Goal: Transaction & Acquisition: Purchase product/service

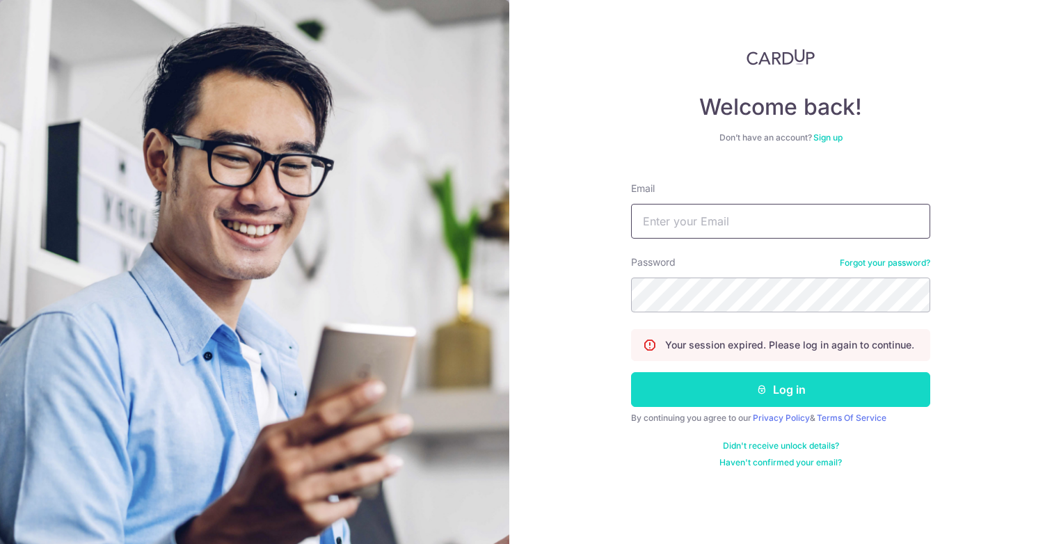
type input "[EMAIL_ADDRESS][DOMAIN_NAME]"
click at [796, 391] on button "Log in" at bounding box center [780, 389] width 299 height 35
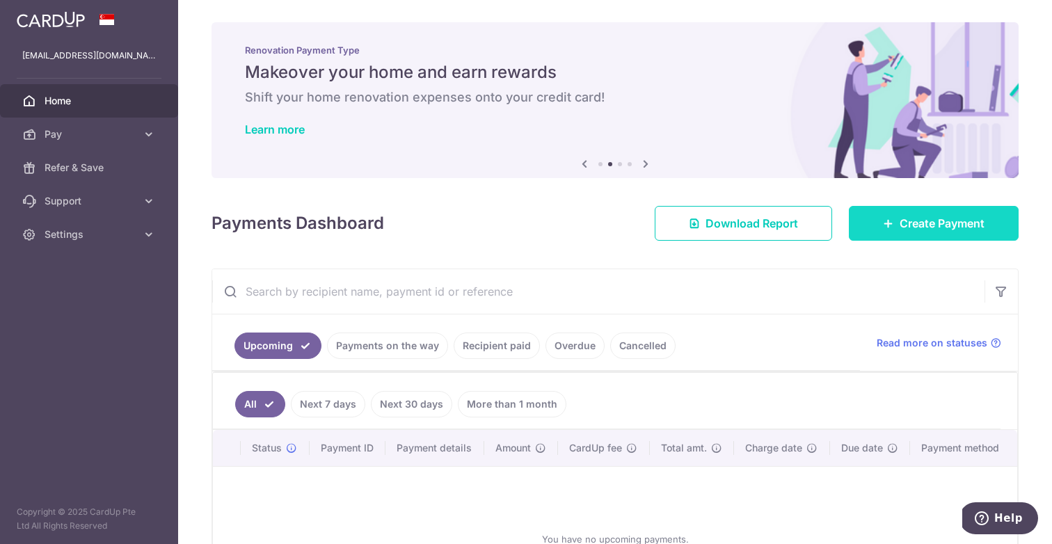
click at [960, 227] on span "Create Payment" at bounding box center [941, 223] width 85 height 17
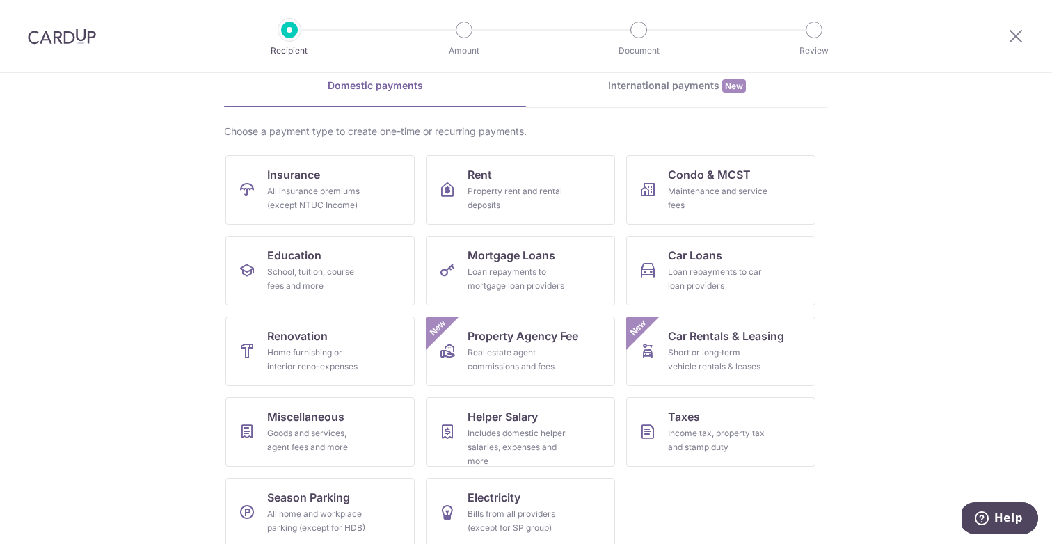
scroll to position [79, 0]
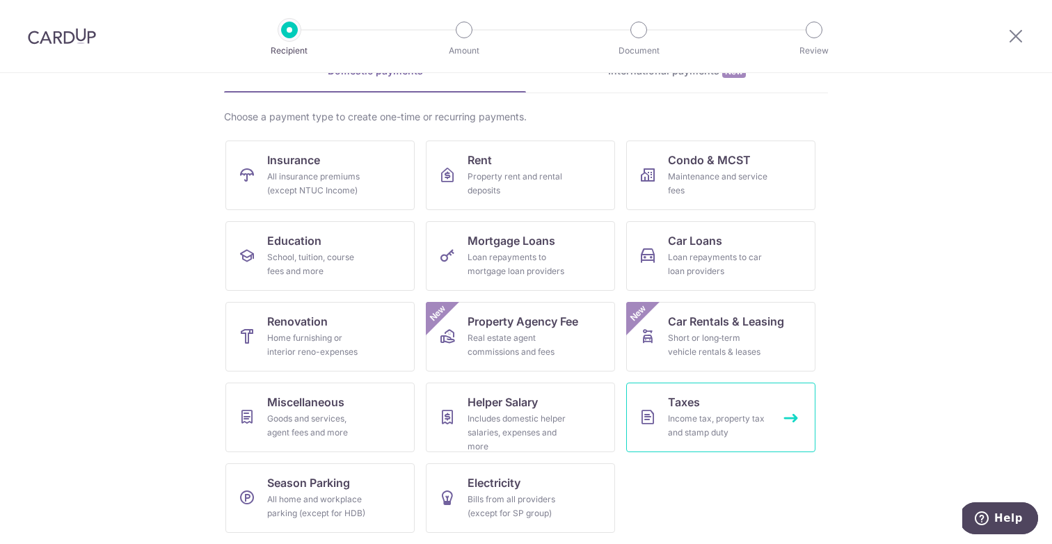
click at [729, 407] on link "Taxes Income tax, property tax and stamp duty" at bounding box center [720, 418] width 189 height 70
